Goal: Find specific page/section: Locate a particular part of the current website

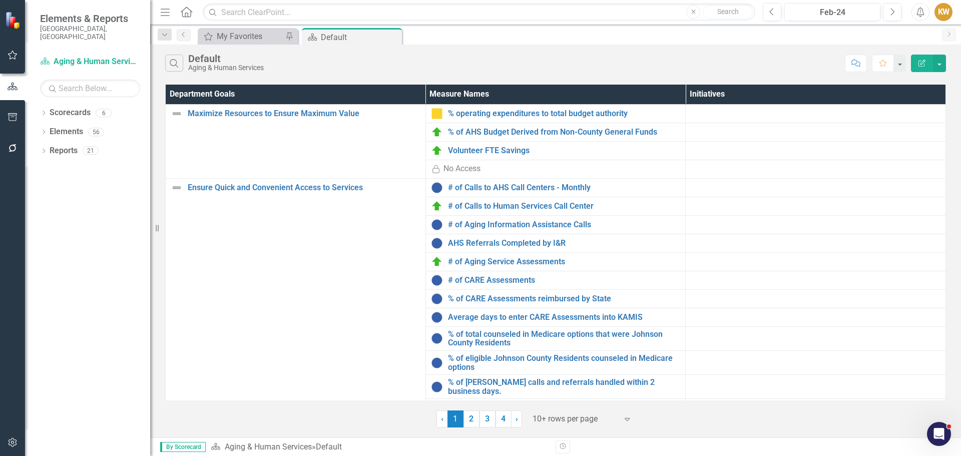
click at [516, 417] on span "›" at bounding box center [517, 419] width 3 height 10
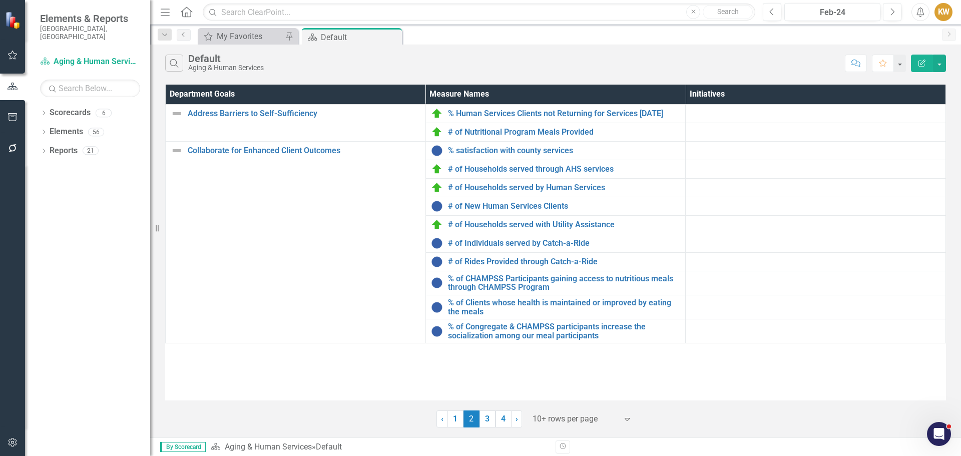
click at [516, 417] on span "›" at bounding box center [517, 419] width 3 height 10
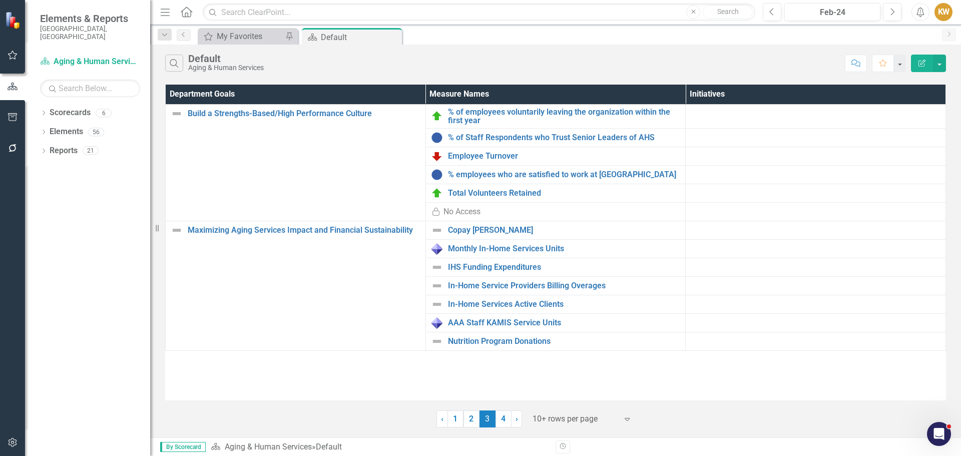
click at [518, 421] on span "›" at bounding box center [517, 419] width 3 height 10
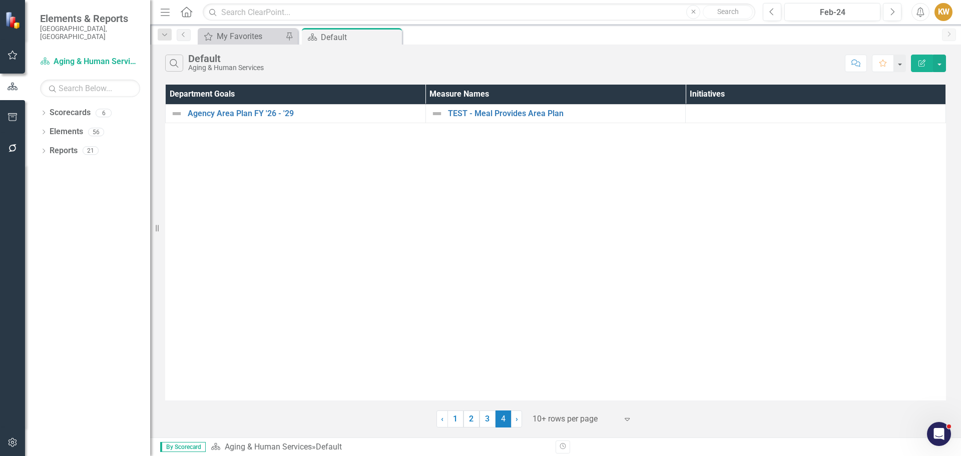
click at [472, 417] on link "2" at bounding box center [472, 418] width 16 height 17
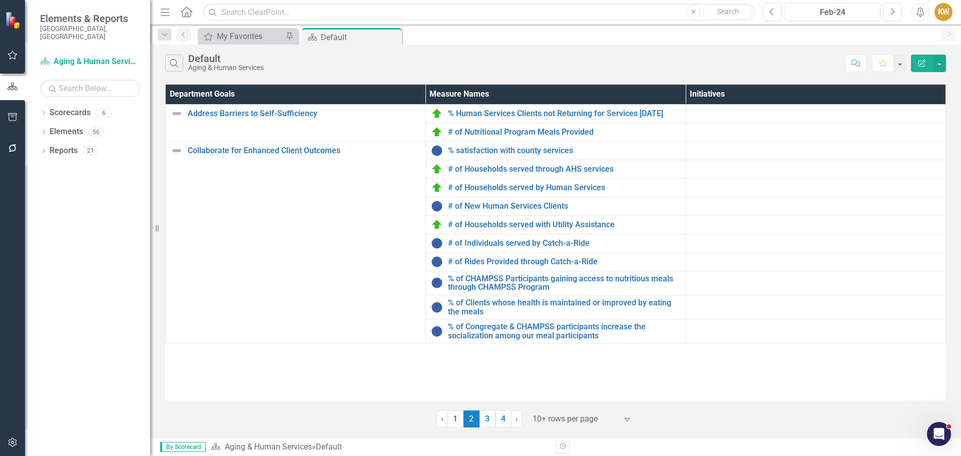
click at [441, 419] on span "‹" at bounding box center [442, 419] width 3 height 10
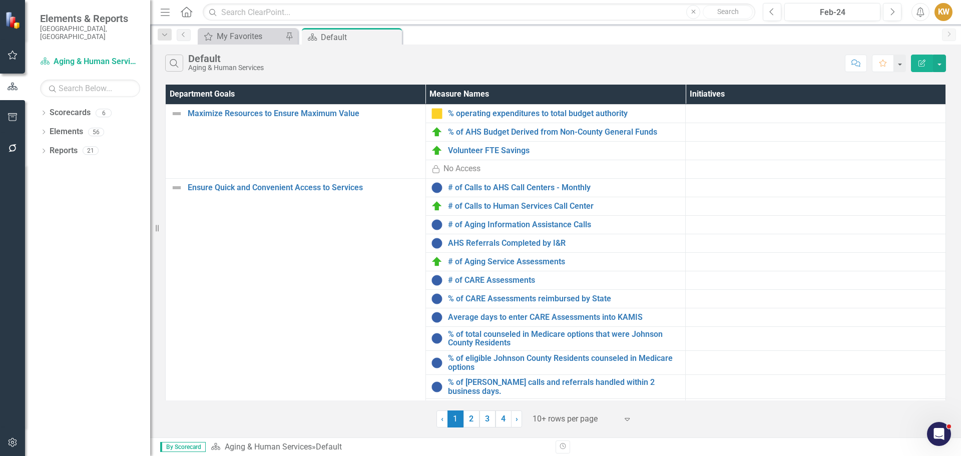
click at [518, 419] on span "›" at bounding box center [517, 419] width 3 height 10
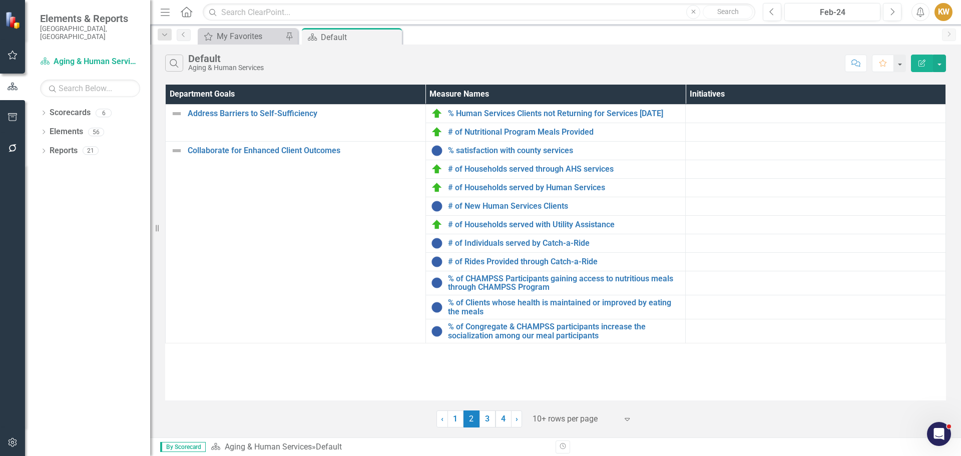
click at [516, 417] on span "›" at bounding box center [517, 419] width 3 height 10
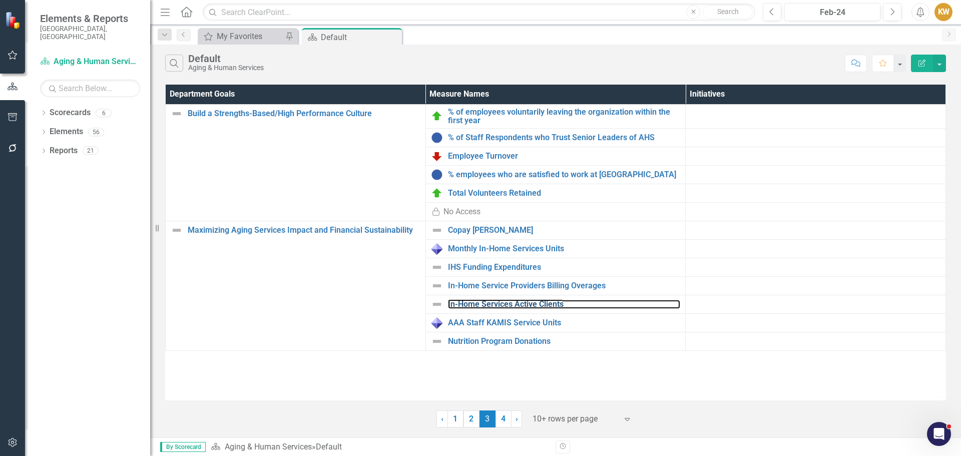
click at [529, 303] on link "In-Home Services Active Clients" at bounding box center [564, 304] width 233 height 9
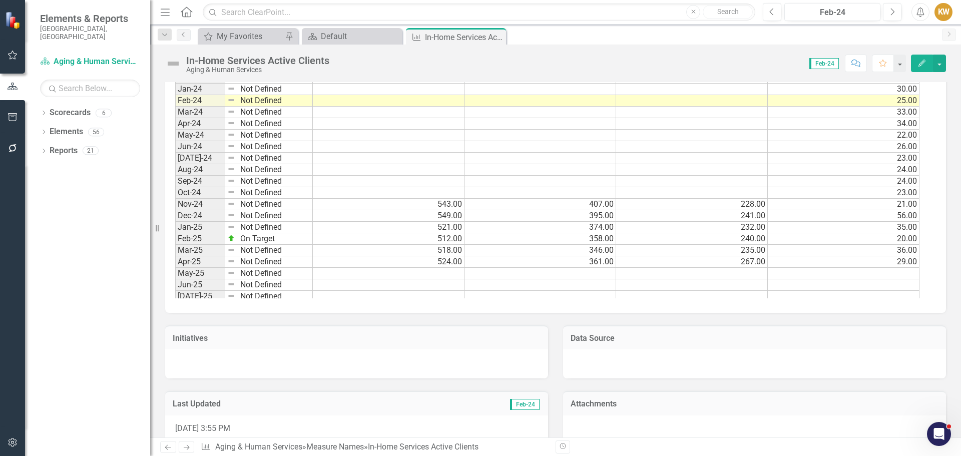
click at [0, 0] on icon "Close" at bounding box center [0, 0] width 0 height 0
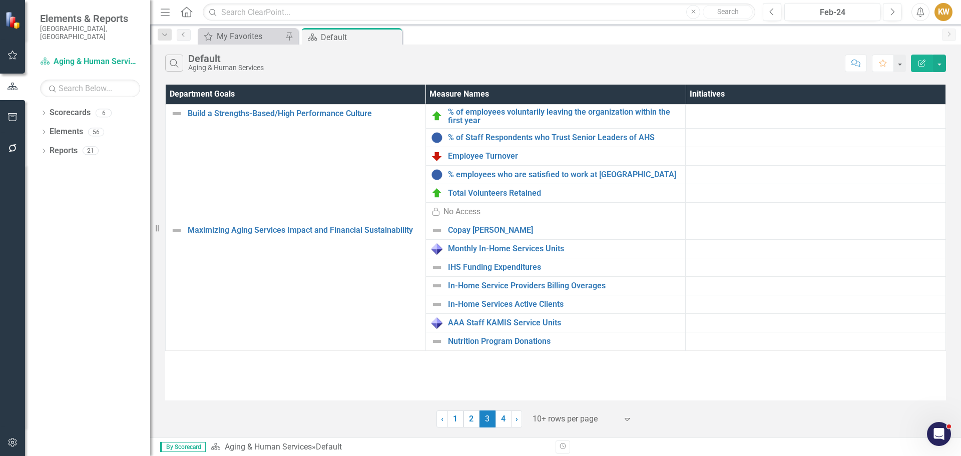
click at [501, 417] on link "4" at bounding box center [504, 418] width 16 height 17
